Goal: Information Seeking & Learning: Find contact information

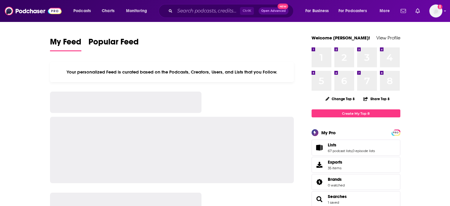
click at [173, 12] on div "Ctrl K Open Advanced New" at bounding box center [226, 11] width 135 height 14
click at [182, 10] on input "Search podcasts, credits, & more..." at bounding box center [207, 10] width 65 height 9
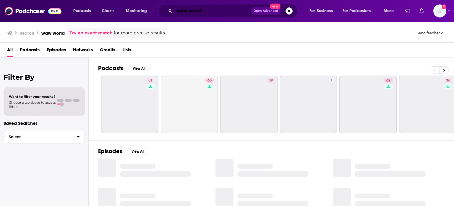
click at [203, 11] on input "wdw world" at bounding box center [213, 10] width 76 height 9
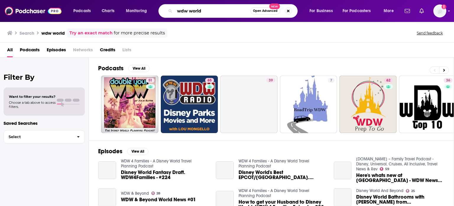
click at [203, 11] on input "wdw world" at bounding box center [213, 10] width 76 height 9
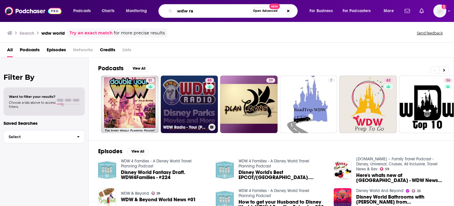
type input "wdw ra"
click at [198, 95] on link "65 WDW Radio - Your [PERSON_NAME] Disney World Information Station" at bounding box center [189, 103] width 57 height 57
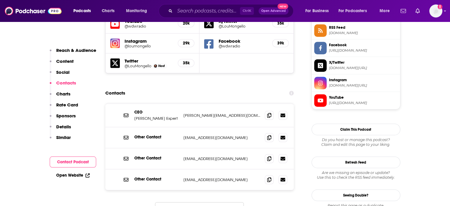
scroll to position [562, 0]
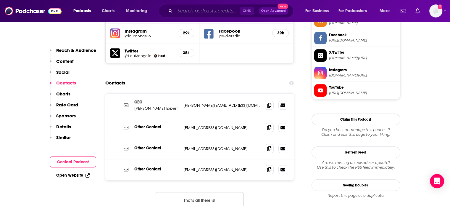
click at [238, 9] on input "Search podcasts, credits, & more..." at bounding box center [207, 10] width 65 height 9
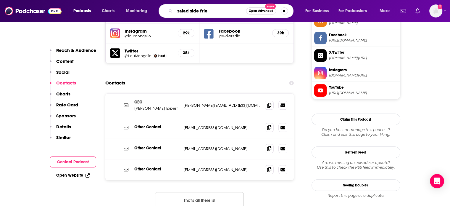
type input "salad side fries"
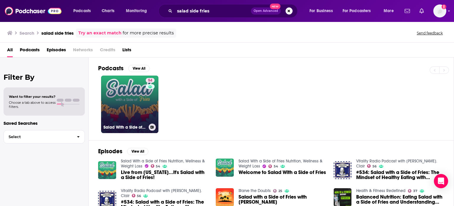
click at [141, 100] on link "54 Salad With a Side of Fries Nutrition, Wellness & Weight Loss" at bounding box center [129, 103] width 57 height 57
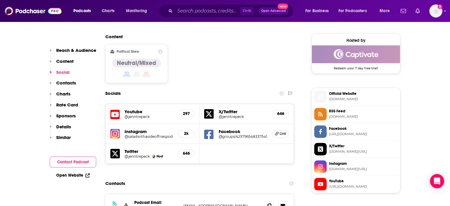
scroll to position [533, 0]
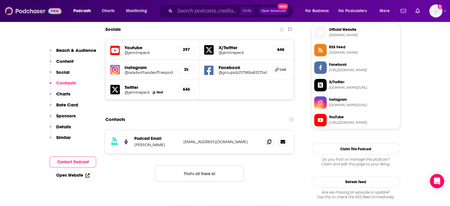
click at [56, 14] on img at bounding box center [33, 10] width 57 height 11
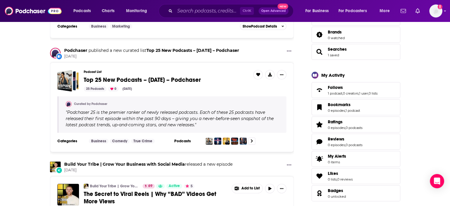
scroll to position [148, 0]
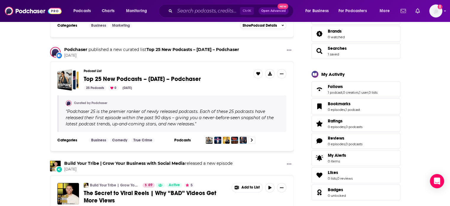
drag, startPoint x: 121, startPoint y: 3, endPoint x: 8, endPoint y: 44, distance: 120.6
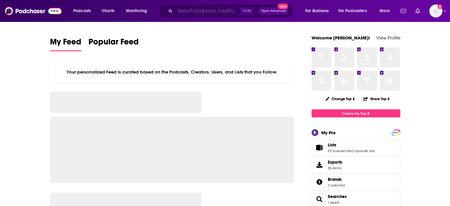
click at [188, 14] on input "Search podcasts, credits, & more..." at bounding box center [207, 10] width 65 height 9
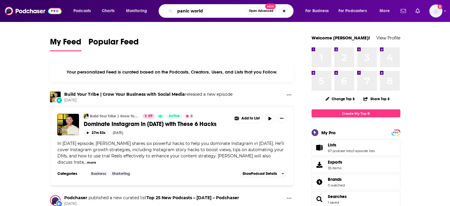
type input "panic world"
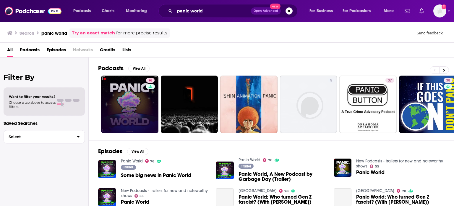
click at [138, 90] on div "Power Score: 76" at bounding box center [150, 88] width 33 height 9
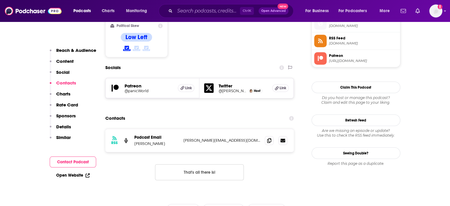
scroll to position [533, 0]
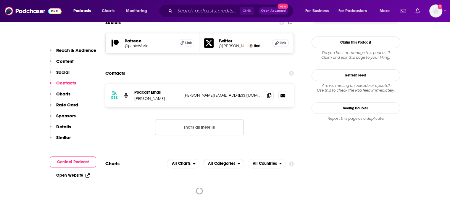
click at [208, 93] on p "ryan@garbageday.email" at bounding box center [221, 95] width 77 height 5
click at [212, 93] on p "ryan@garbageday.email" at bounding box center [221, 95] width 77 height 5
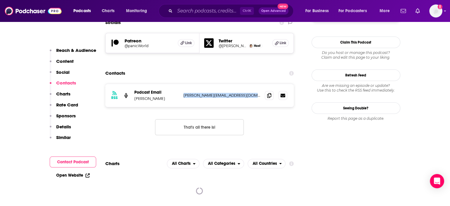
click at [212, 93] on p "ryan@garbageday.email" at bounding box center [221, 95] width 77 height 5
